Goal: Task Accomplishment & Management: Manage account settings

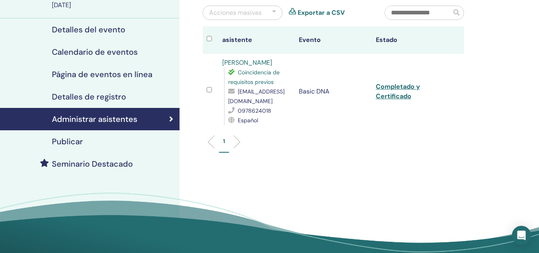
scroll to position [76, 0]
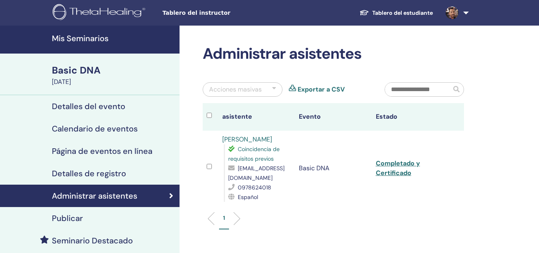
scroll to position [76, 0]
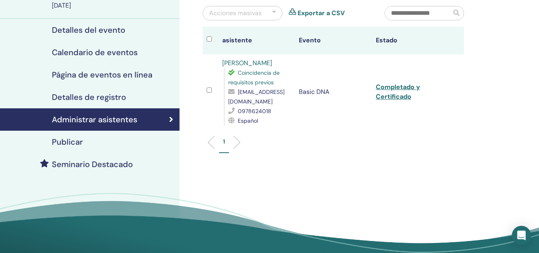
click at [100, 96] on h4 "Detalles de registro" at bounding box center [89, 97] width 74 height 10
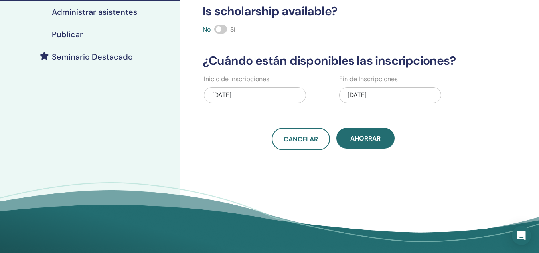
scroll to position [183, 0]
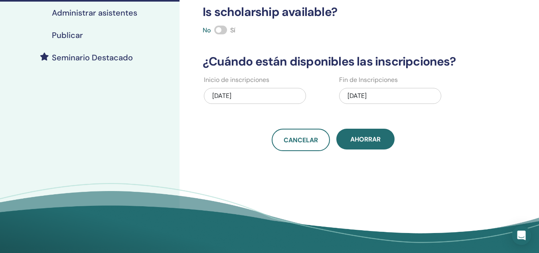
click at [372, 88] on div "08/17/2025" at bounding box center [390, 96] width 102 height 16
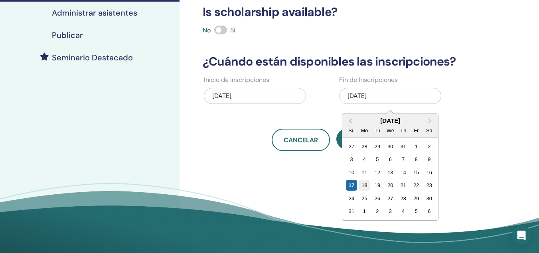
click at [364, 180] on div "18" at bounding box center [364, 185] width 11 height 11
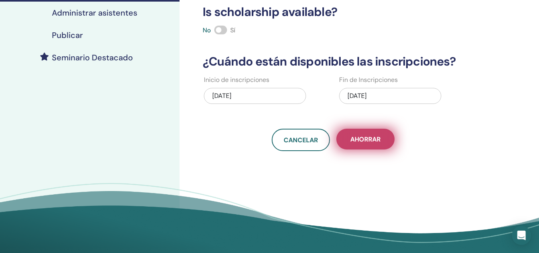
click at [364, 139] on button "Ahorrar" at bounding box center [366, 139] width 58 height 21
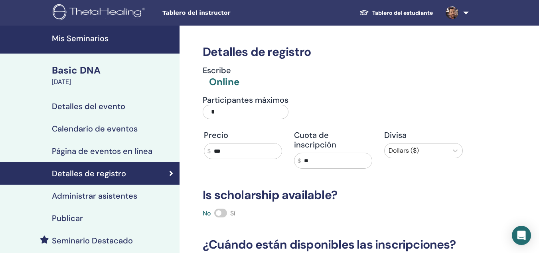
click at [119, 192] on h4 "Administrar asistentes" at bounding box center [94, 196] width 85 height 10
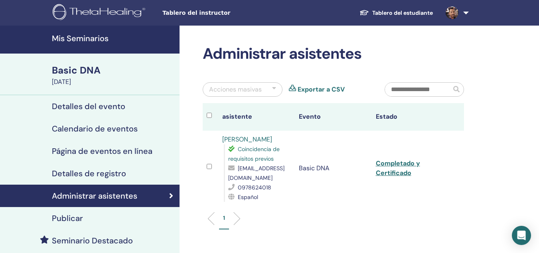
click at [99, 34] on h4 "Mis Seminarios" at bounding box center [113, 39] width 123 height 10
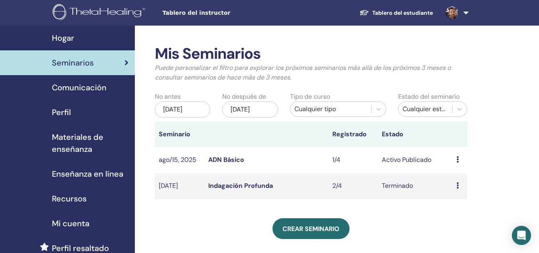
click at [227, 158] on link "ADN Básico" at bounding box center [226, 159] width 36 height 8
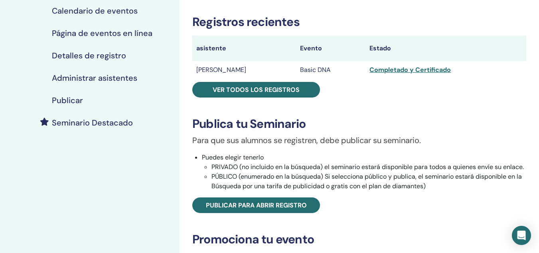
scroll to position [127, 0]
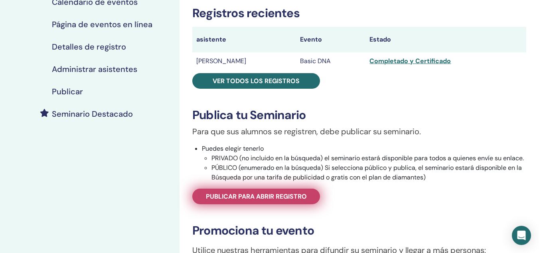
click at [242, 196] on span "Publicar para abrir registro" at bounding box center [256, 196] width 101 height 8
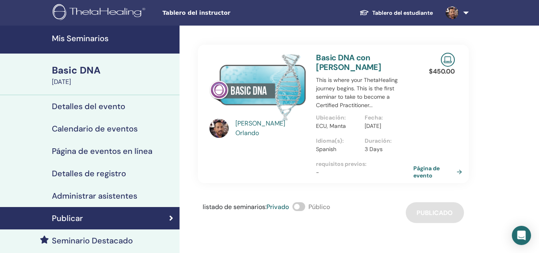
click at [111, 175] on h4 "Detalles de registro" at bounding box center [89, 173] width 74 height 10
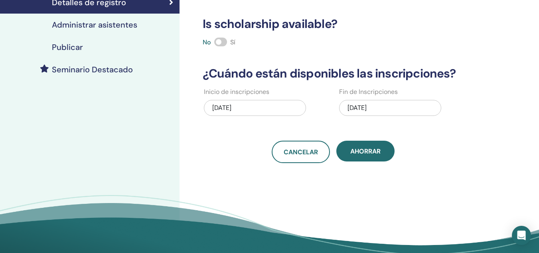
scroll to position [170, 0]
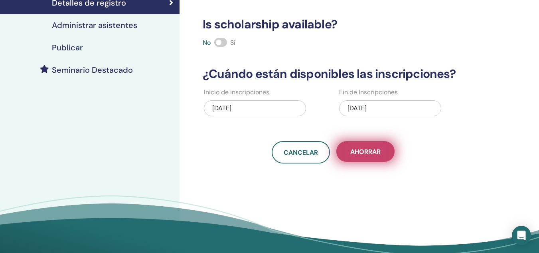
click at [376, 151] on button "Ahorrar" at bounding box center [366, 151] width 58 height 21
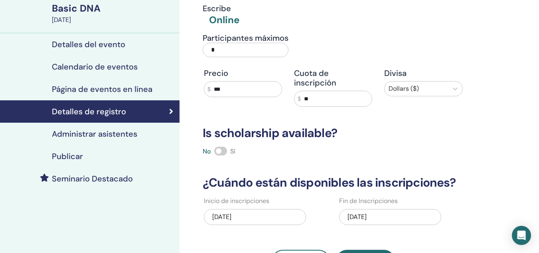
scroll to position [61, 0]
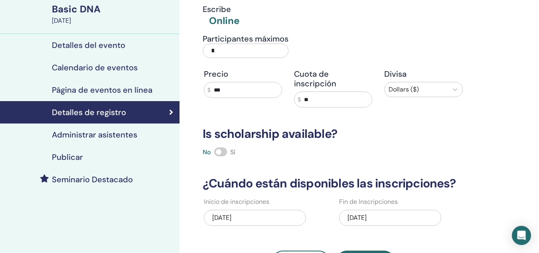
click at [72, 153] on h4 "Publicar" at bounding box center [67, 157] width 31 height 10
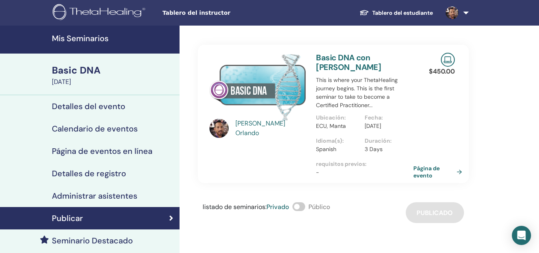
click at [102, 170] on h4 "Detalles de registro" at bounding box center [89, 173] width 74 height 10
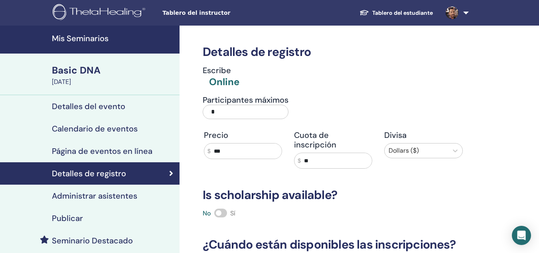
click at [129, 195] on h4 "Administrar asistentes" at bounding box center [94, 196] width 85 height 10
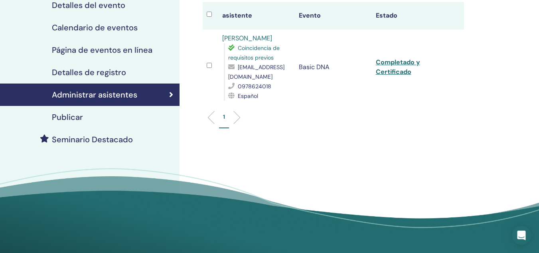
scroll to position [101, 0]
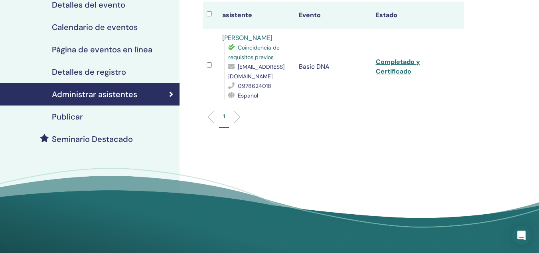
click at [114, 71] on h4 "Detalles de registro" at bounding box center [89, 72] width 74 height 10
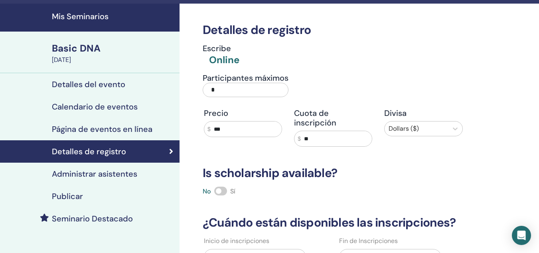
scroll to position [18, 0]
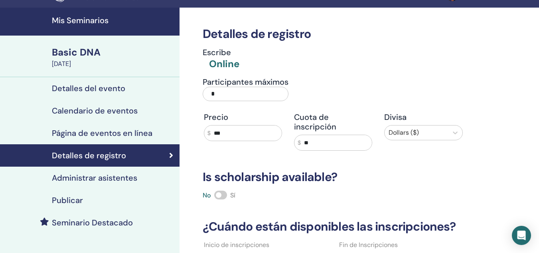
click at [73, 200] on h4 "Publicar" at bounding box center [67, 200] width 31 height 10
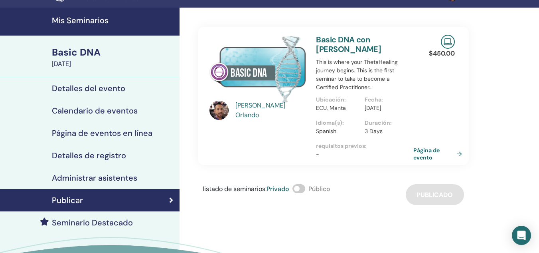
click at [438, 208] on div "Aldo Orlando Basic DNA con Aldo Orlando This is where your ThetaHealing journey…" at bounding box center [360, 162] width 360 height 309
click at [462, 153] on link "Página de evento" at bounding box center [441, 154] width 52 height 14
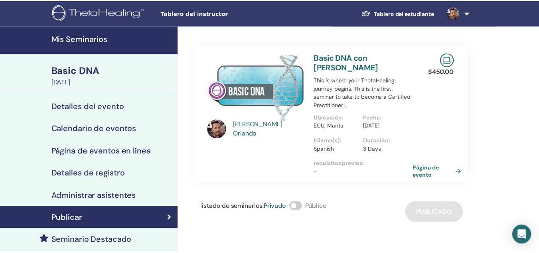
scroll to position [18, 0]
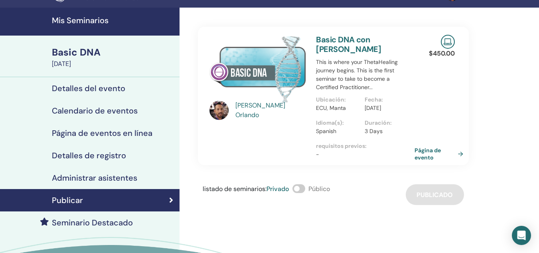
click at [461, 154] on link "Página de evento" at bounding box center [441, 154] width 52 height 14
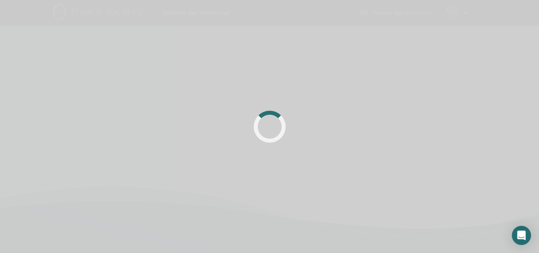
scroll to position [18, 0]
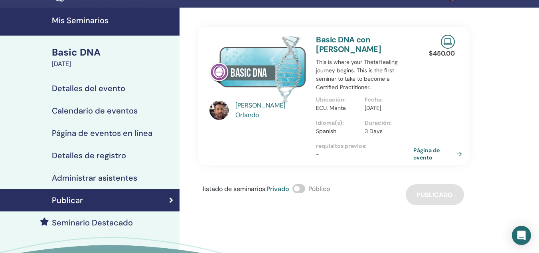
click at [93, 132] on h4 "Página de eventos en línea" at bounding box center [102, 133] width 101 height 10
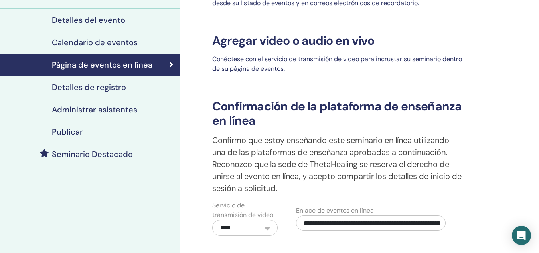
scroll to position [87, 0]
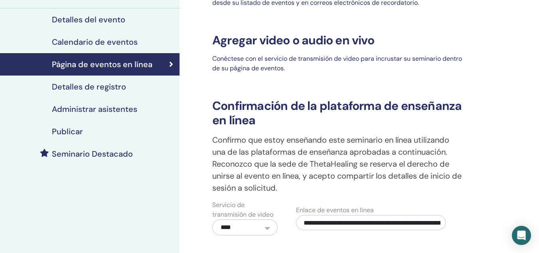
click at [114, 88] on h4 "Detalles de registro" at bounding box center [89, 87] width 74 height 10
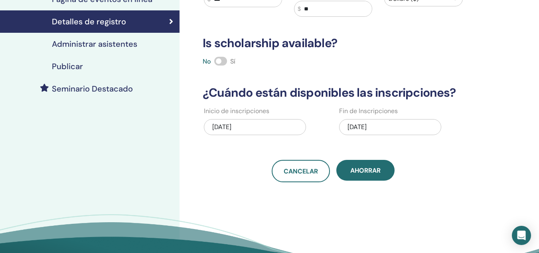
scroll to position [152, 0]
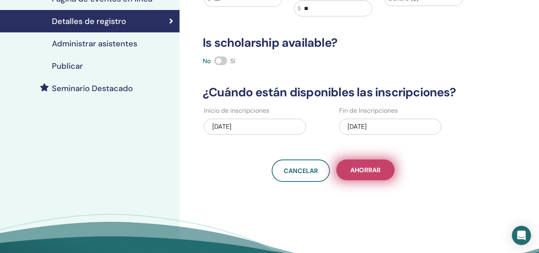
click at [364, 166] on span "Ahorrar" at bounding box center [366, 170] width 30 height 8
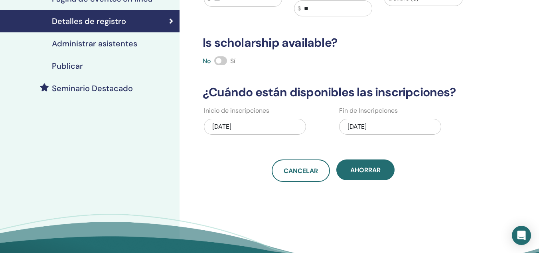
click at [123, 42] on h4 "Administrar asistentes" at bounding box center [94, 44] width 85 height 10
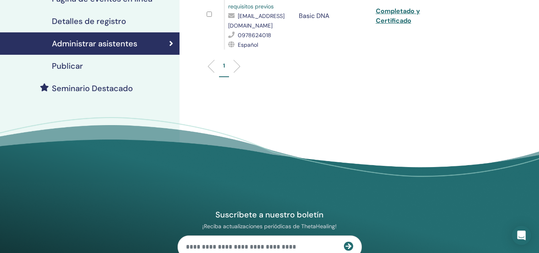
click at [75, 67] on h4 "Publicar" at bounding box center [67, 66] width 31 height 10
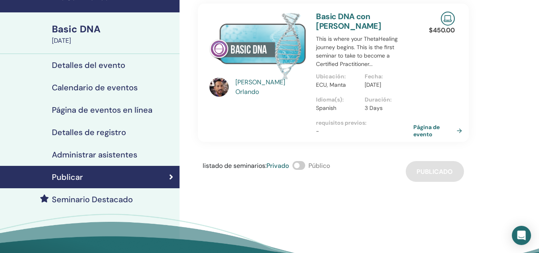
scroll to position [40, 0]
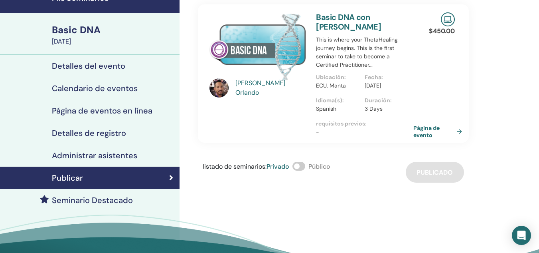
click at [334, 20] on link "Basic DNA con Aldo Orlando" at bounding box center [348, 22] width 65 height 20
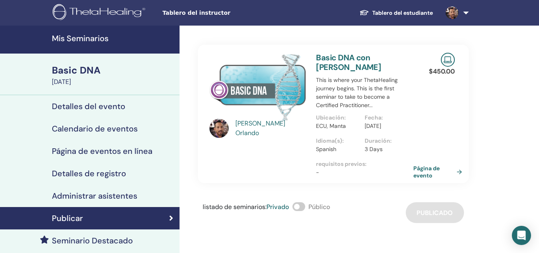
scroll to position [0, 0]
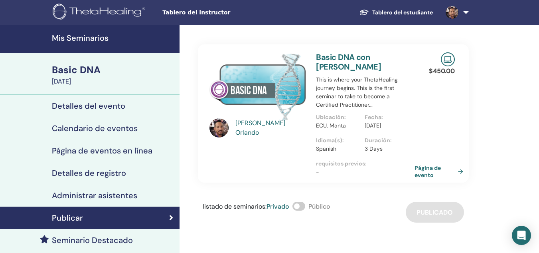
click at [462, 171] on link "Página de evento" at bounding box center [441, 171] width 52 height 14
